Goal: Task Accomplishment & Management: Complete application form

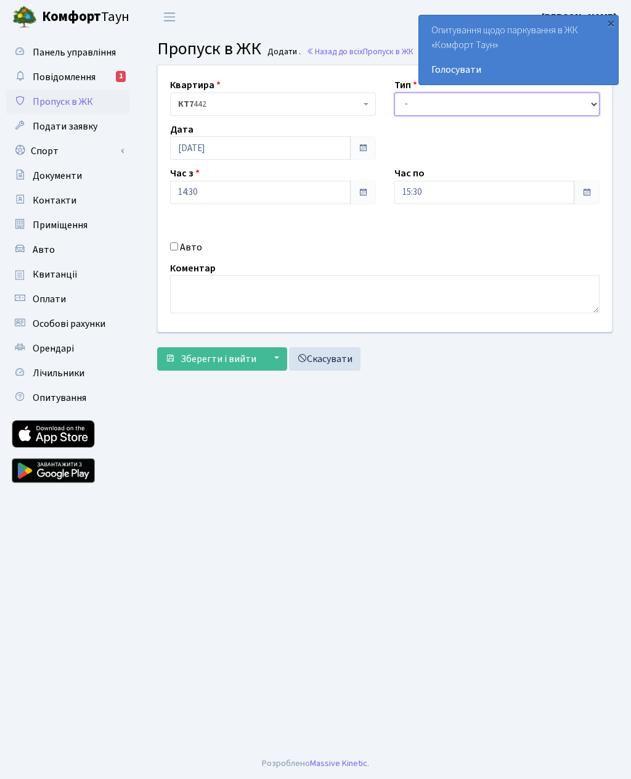
click at [469, 110] on select "- Доставка Таксі Гості Сервіс" at bounding box center [498, 103] width 206 height 23
select select "1"
click at [471, 188] on input "15:30" at bounding box center [485, 192] width 181 height 23
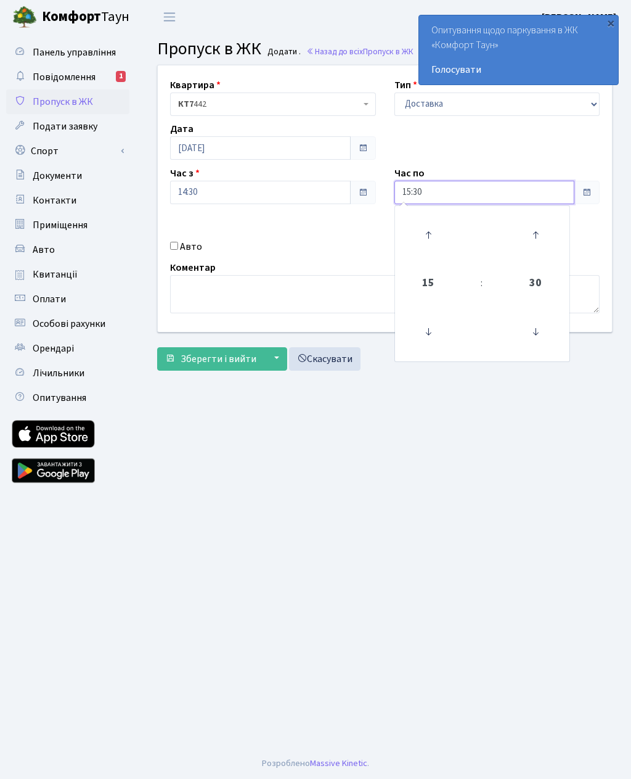
click at [436, 227] on icon at bounding box center [428, 234] width 33 height 33
click at [430, 232] on icon at bounding box center [428, 234] width 33 height 33
click at [437, 231] on icon at bounding box center [428, 234] width 33 height 33
click at [434, 231] on icon at bounding box center [428, 234] width 33 height 33
click at [438, 223] on icon at bounding box center [428, 234] width 33 height 33
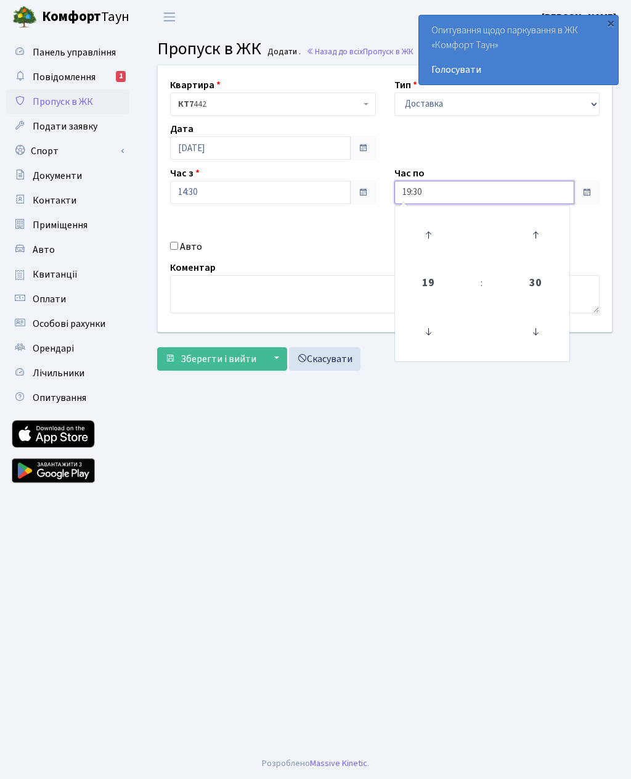
type input "20:30"
click at [313, 446] on main "Admin Пропуск в ЖК Додати Пропуск в ЖК Додати . Назад до всіх Пропуск в ЖК Квар…" at bounding box center [385, 391] width 493 height 714
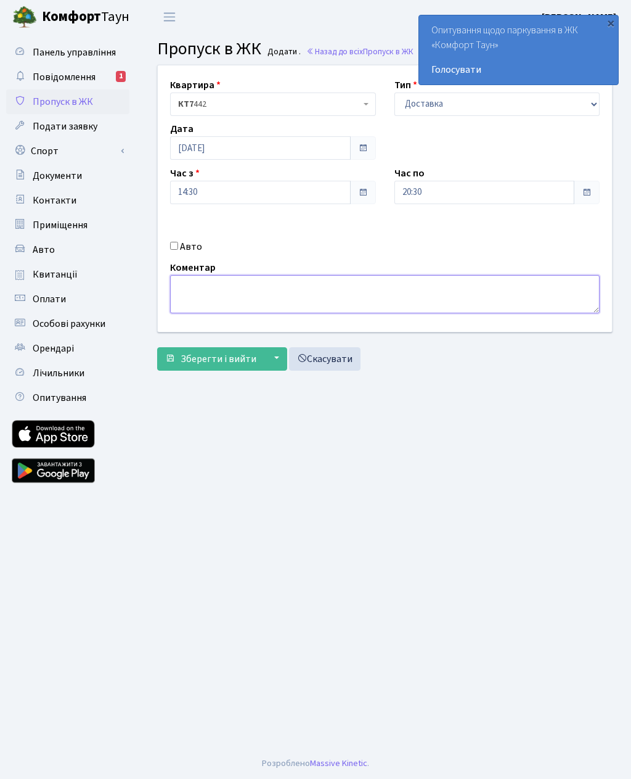
click at [305, 290] on textarea at bounding box center [385, 294] width 430 height 38
type textarea "442"
click at [232, 361] on span "Зберегти і вийти" at bounding box center [219, 359] width 76 height 14
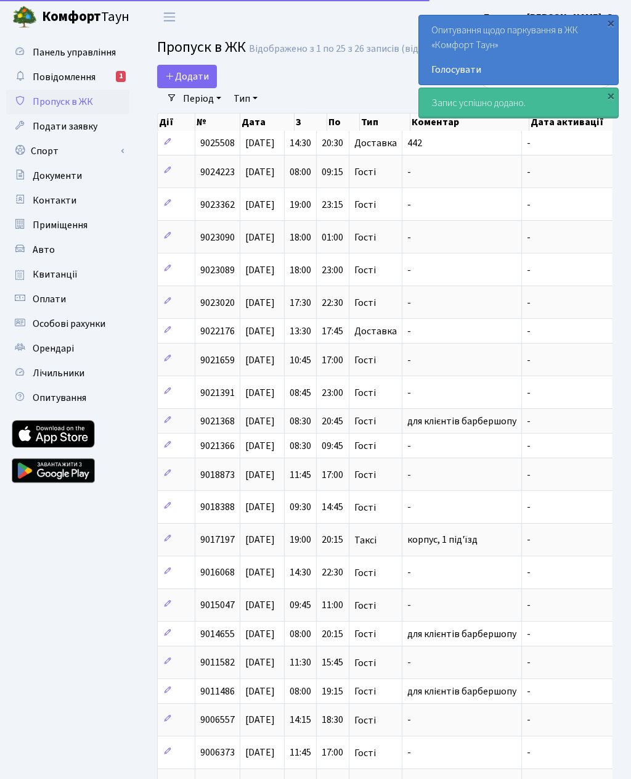
select select "25"
